Goal: Transaction & Acquisition: Obtain resource

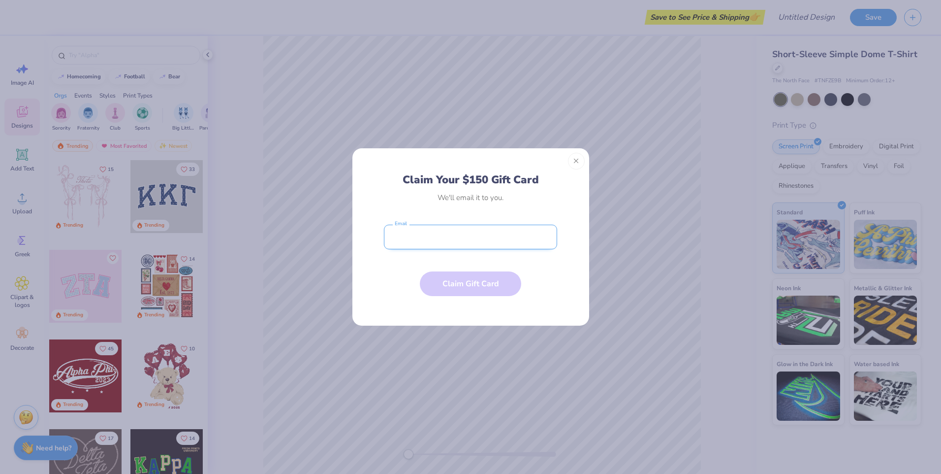
click at [428, 236] on input "email" at bounding box center [470, 237] width 173 height 25
type input "[EMAIL_ADDRESS][DOMAIN_NAME]"
click at [450, 281] on button "Claim Gift Card" at bounding box center [470, 281] width 101 height 25
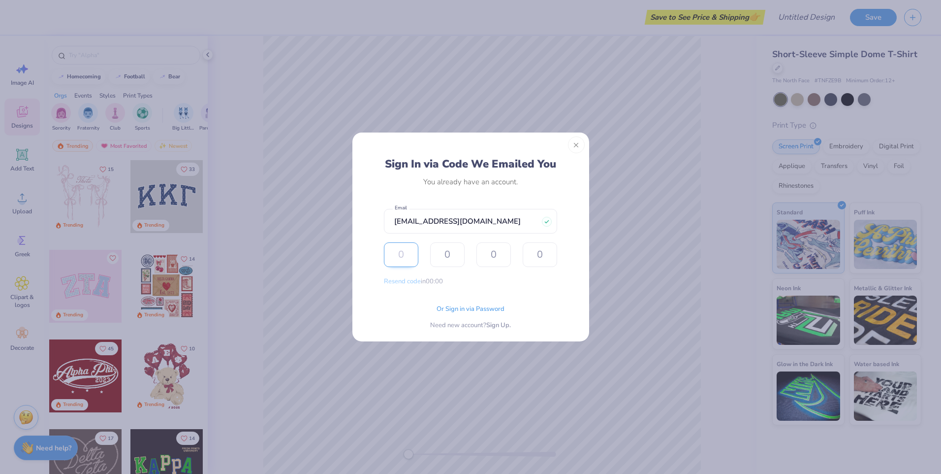
click at [407, 256] on input "text" at bounding box center [401, 254] width 34 height 25
type input "6"
type input "4"
type input "1"
type input "0"
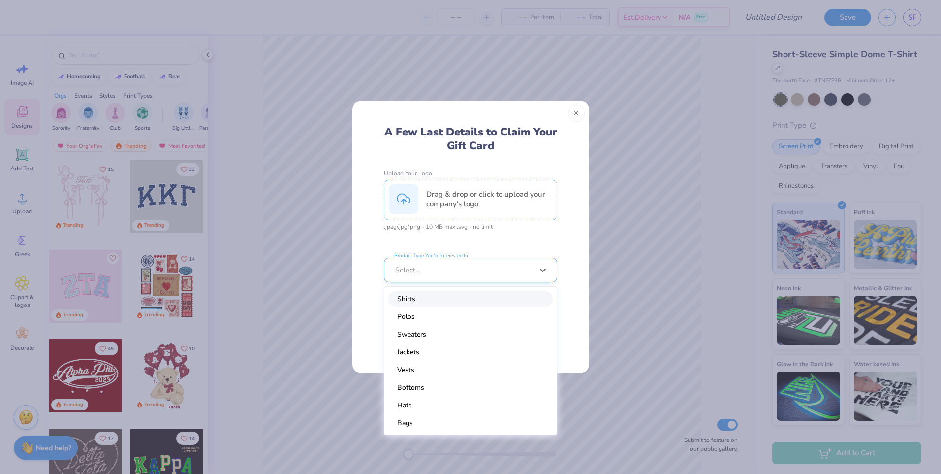
click at [478, 269] on div at bounding box center [464, 269] width 138 height 11
click at [424, 295] on div "Shirts" at bounding box center [470, 298] width 164 height 16
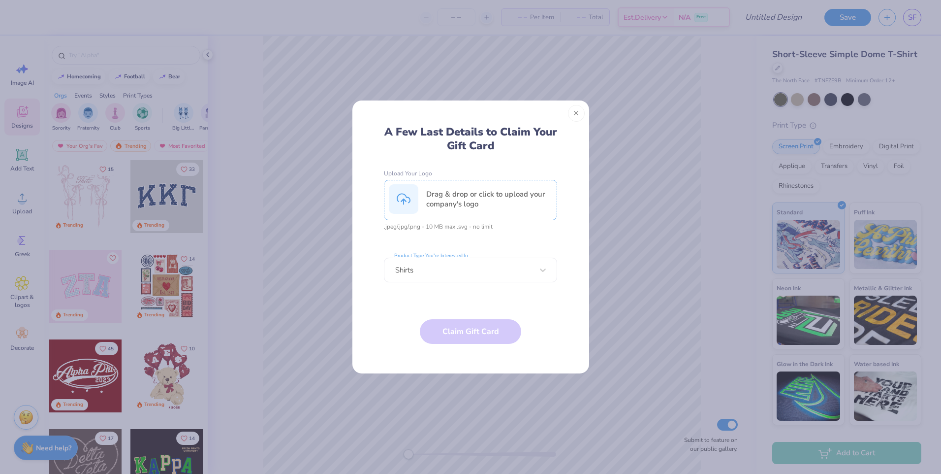
click at [447, 191] on div "Drag & drop or click to upload your company's logo" at bounding box center [489, 199] width 126 height 20
click at [459, 326] on button "Claim Gift Card" at bounding box center [470, 329] width 101 height 25
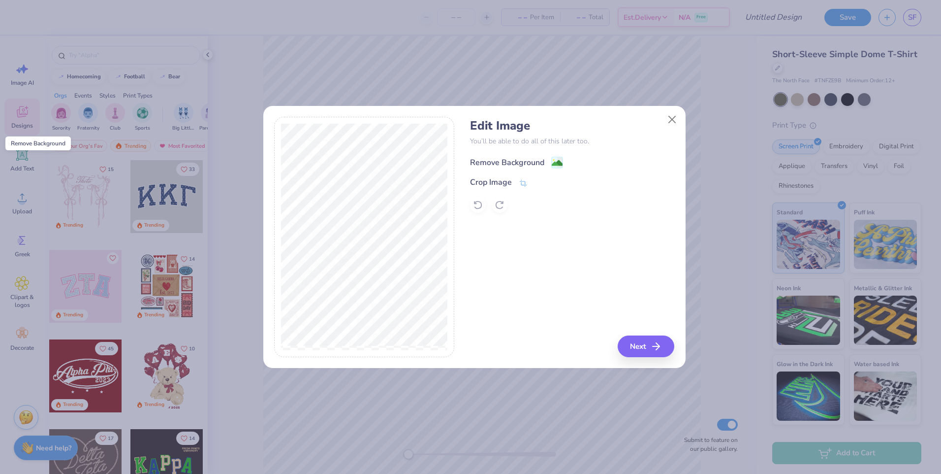
click at [555, 160] on image at bounding box center [557, 163] width 11 height 11
click at [647, 346] on button "Next" at bounding box center [647, 346] width 57 height 22
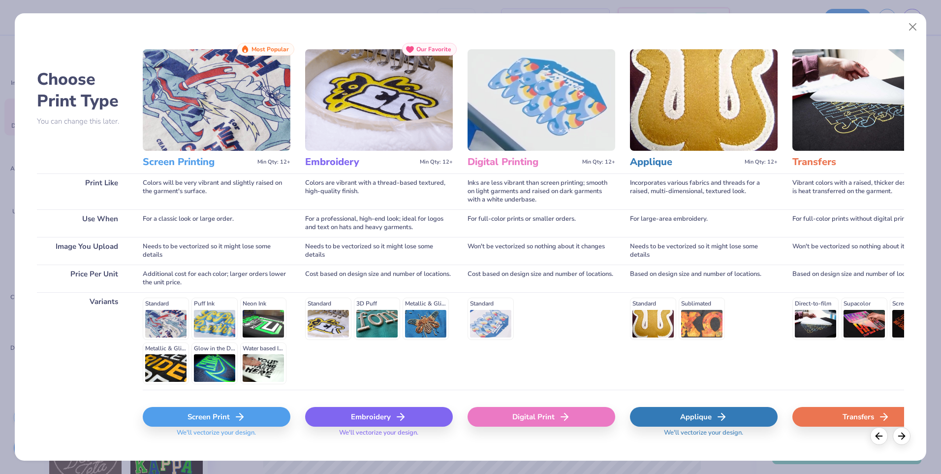
click at [336, 161] on h3 "Embroidery" at bounding box center [360, 162] width 111 height 13
click at [343, 132] on img at bounding box center [379, 99] width 148 height 101
click at [387, 418] on div "Embroidery" at bounding box center [379, 417] width 148 height 20
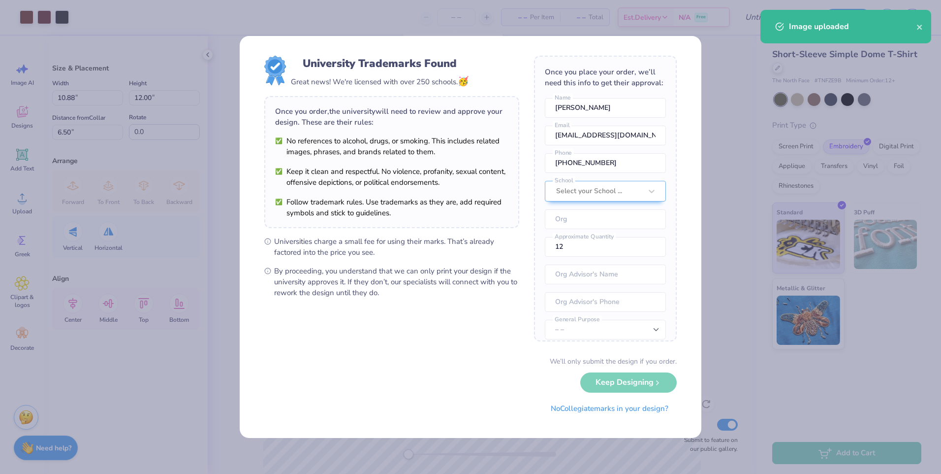
drag, startPoint x: 387, startPoint y: 418, endPoint x: 480, endPoint y: 309, distance: 142.8
click at [480, 309] on form "University Trademarks Found Great news! We're licensed with over 250 schools. 🥳…" at bounding box center [470, 237] width 413 height 362
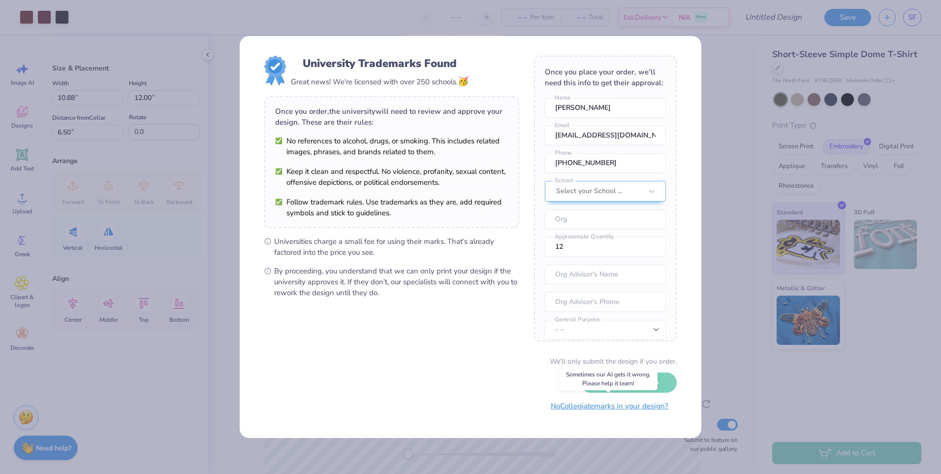
click at [585, 406] on button "No Collegiate marks in your design?" at bounding box center [610, 406] width 134 height 20
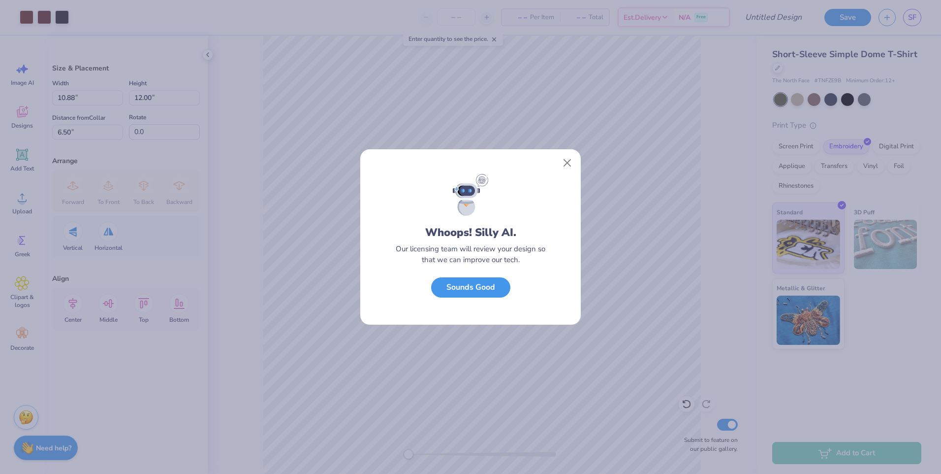
click at [477, 288] on button "Sounds Good" at bounding box center [470, 287] width 79 height 20
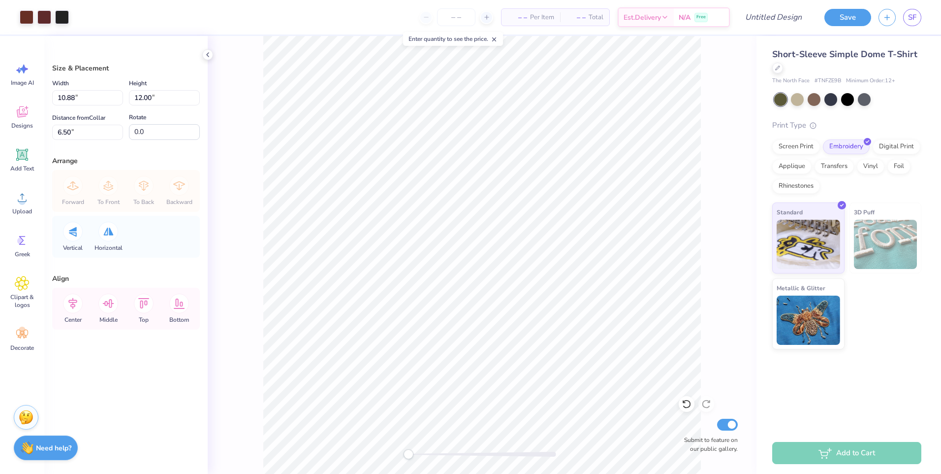
type input "3.50"
type input "3.86"
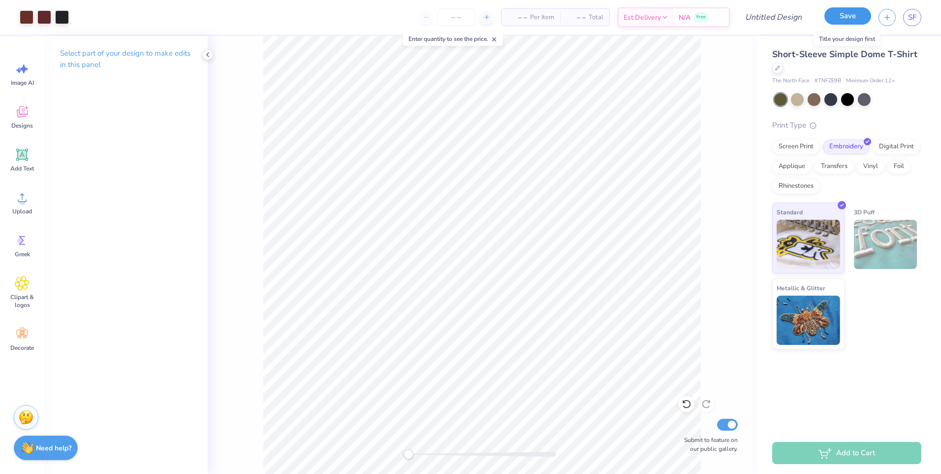
click at [856, 13] on button "Save" at bounding box center [848, 15] width 47 height 17
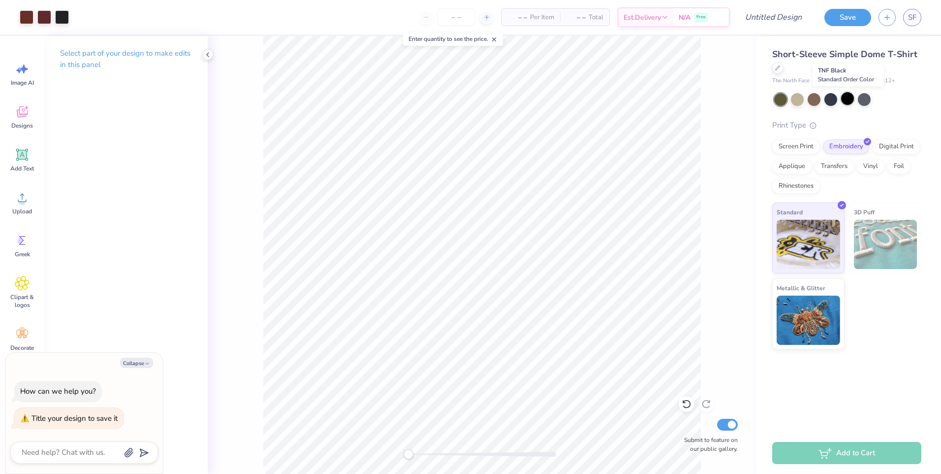
click at [848, 100] on div at bounding box center [847, 98] width 13 height 13
click at [46, 16] on div at bounding box center [44, 16] width 14 height 14
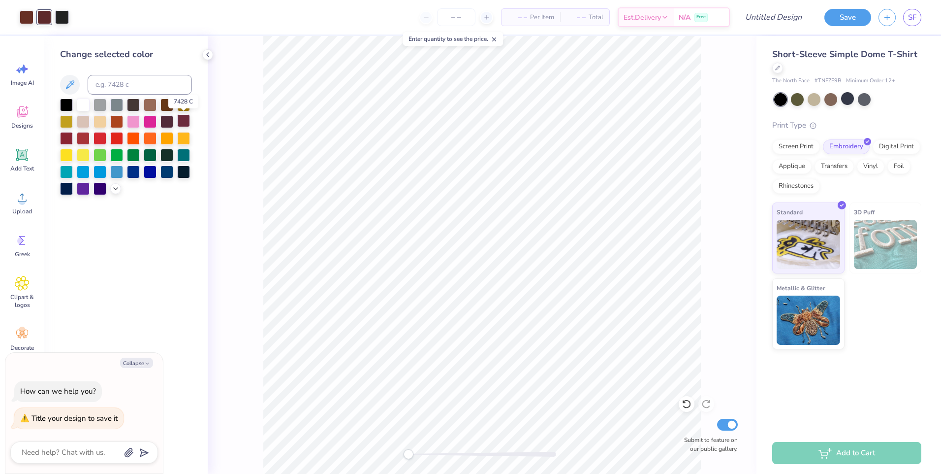
click at [187, 119] on div at bounding box center [183, 120] width 13 height 13
click at [843, 11] on button "Save" at bounding box center [848, 15] width 47 height 17
type textarea "x"
